Goal: Information Seeking & Learning: Learn about a topic

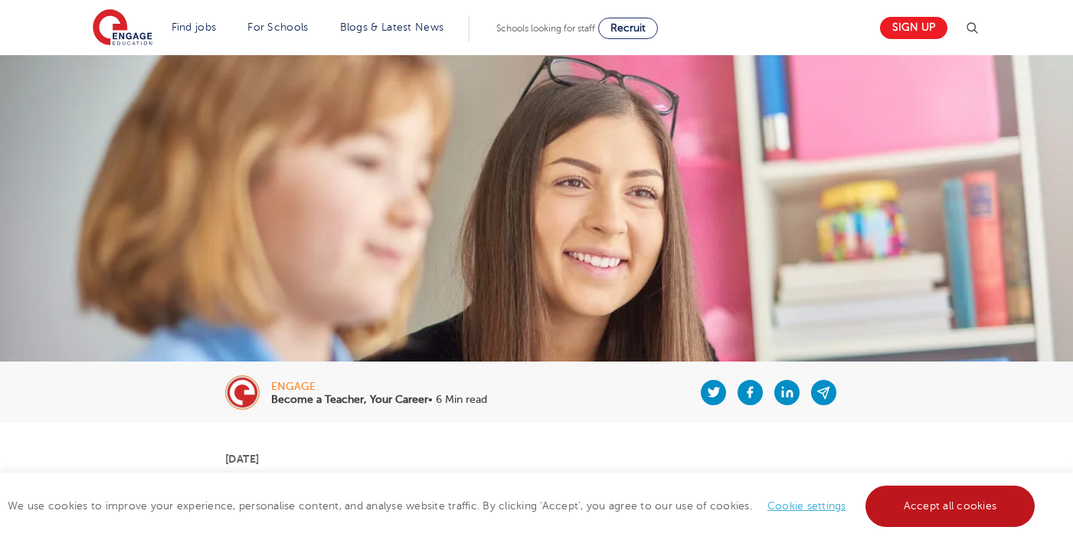
click at [968, 501] on link "Accept all cookies" at bounding box center [950, 505] width 170 height 41
